Goal: Navigation & Orientation: Find specific page/section

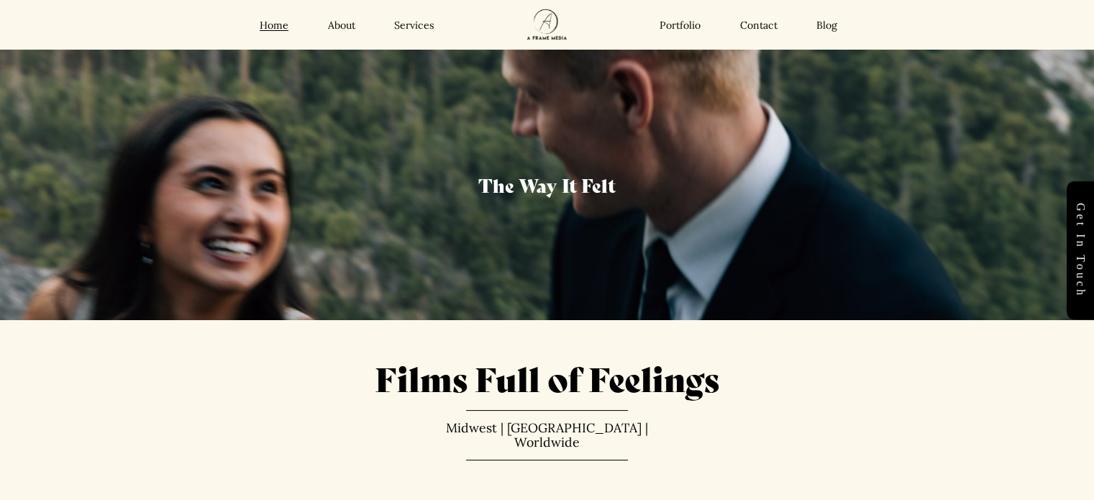
click at [486, 25] on link "Portfolio" at bounding box center [680, 25] width 41 height 13
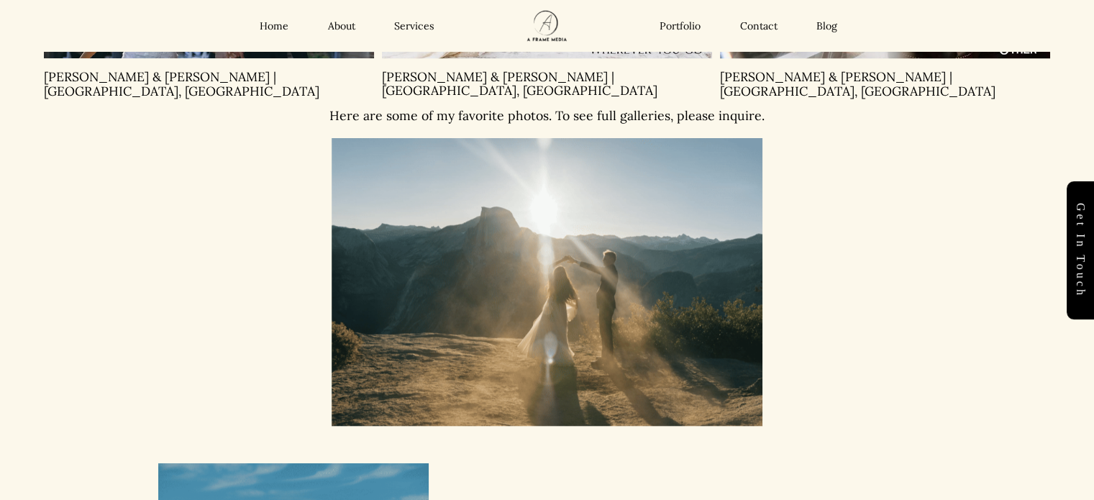
scroll to position [1330, 0]
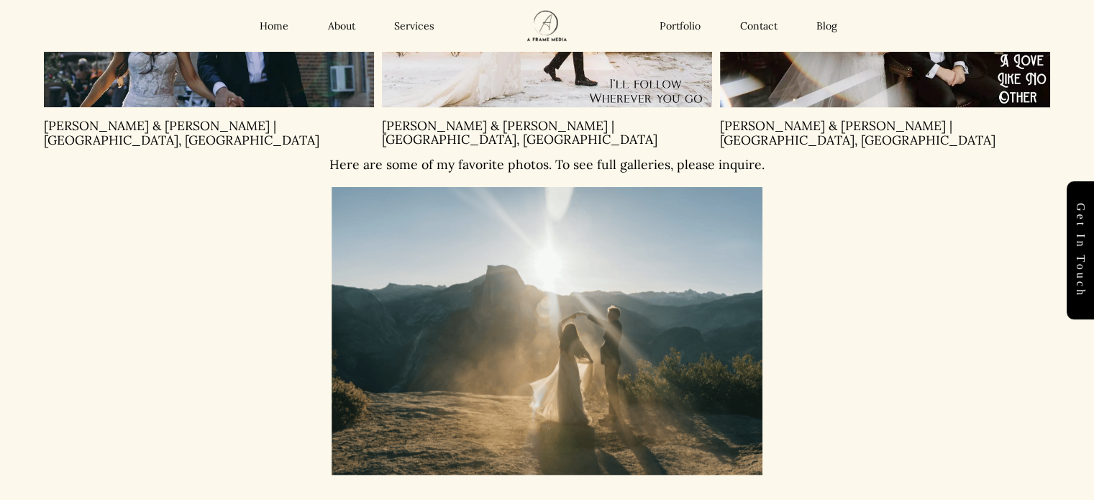
click at [528, 22] on img at bounding box center [547, 26] width 76 height 50
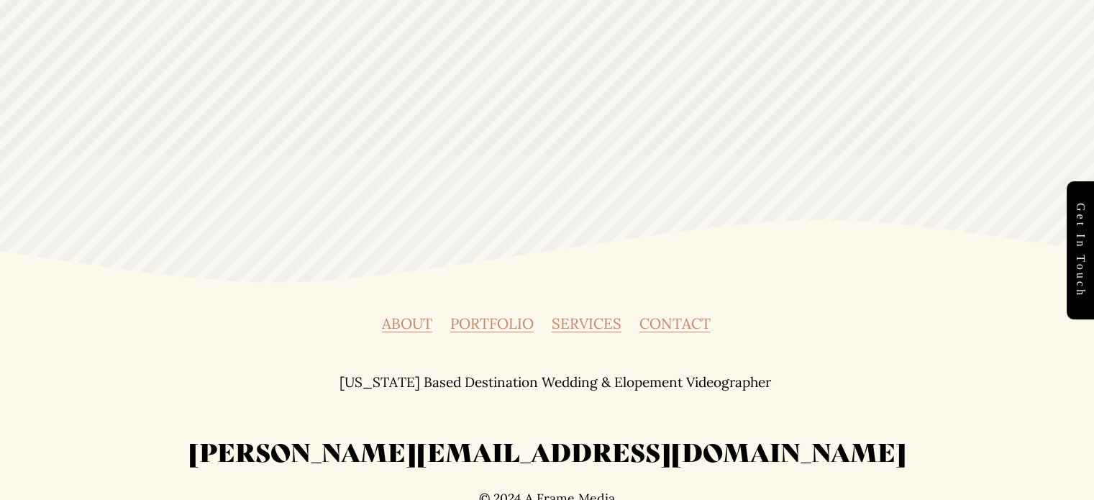
scroll to position [5188, 0]
